Goal: Navigation & Orientation: Find specific page/section

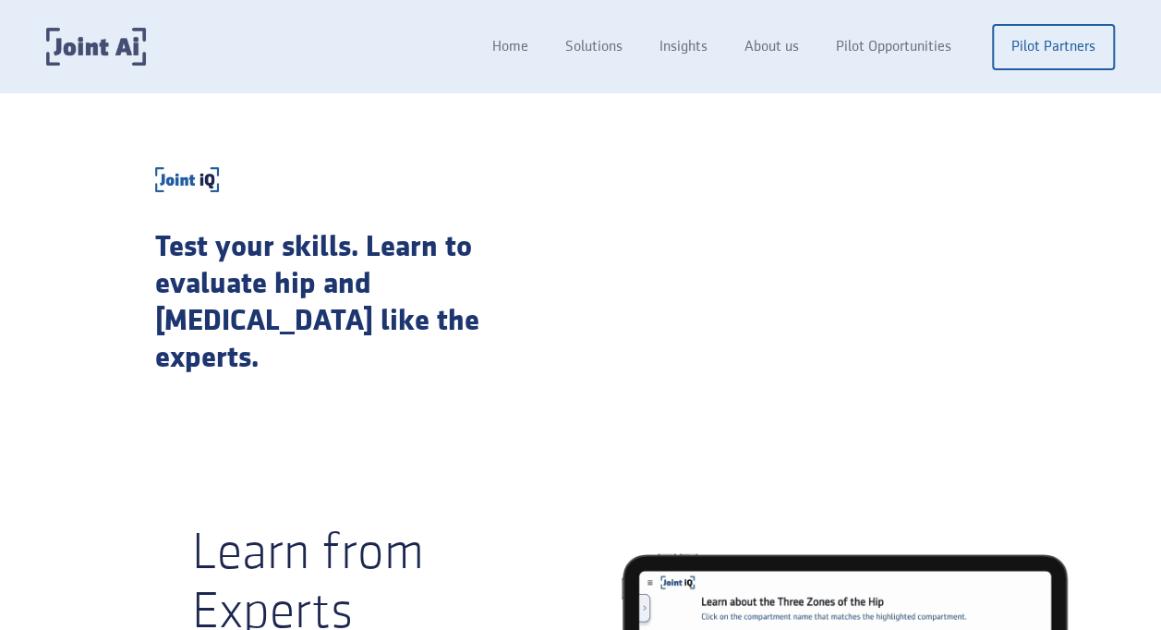
click at [112, 48] on img "home" at bounding box center [96, 47] width 100 height 38
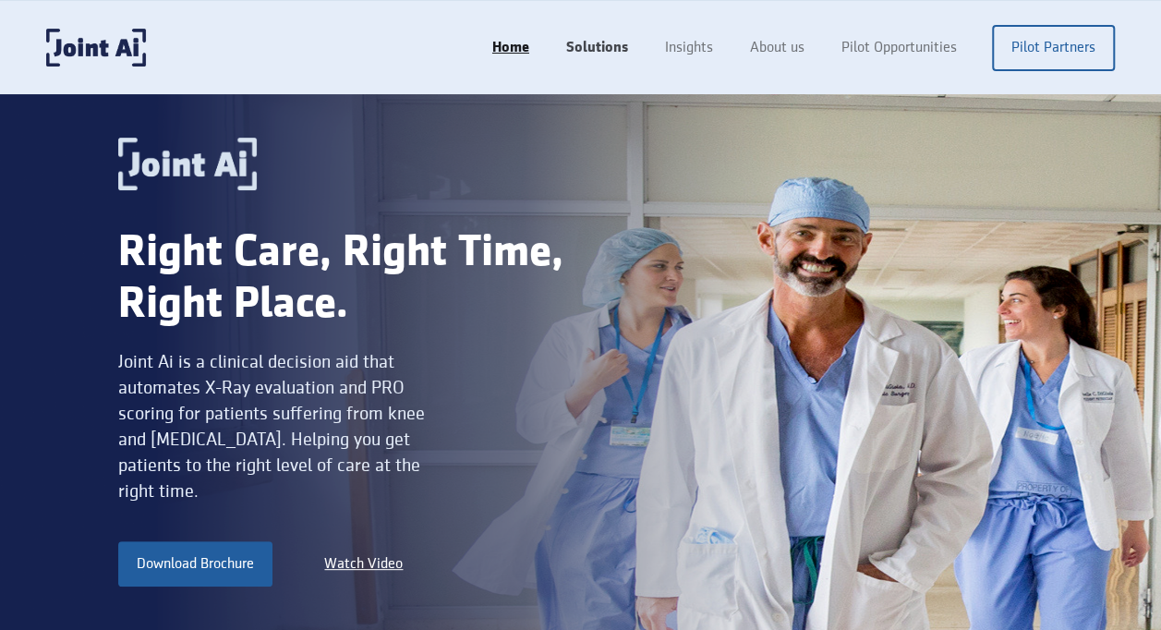
click at [612, 46] on link "Solutions" at bounding box center [597, 47] width 99 height 35
